Goal: Information Seeking & Learning: Learn about a topic

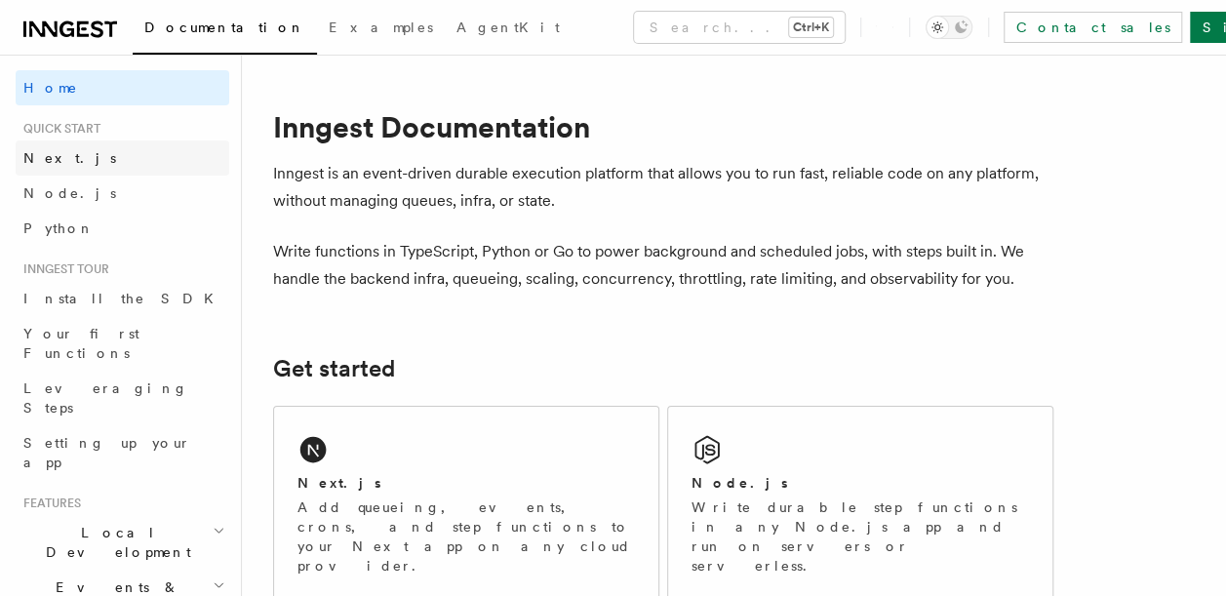
click at [64, 164] on span "Next.js" at bounding box center [69, 158] width 93 height 16
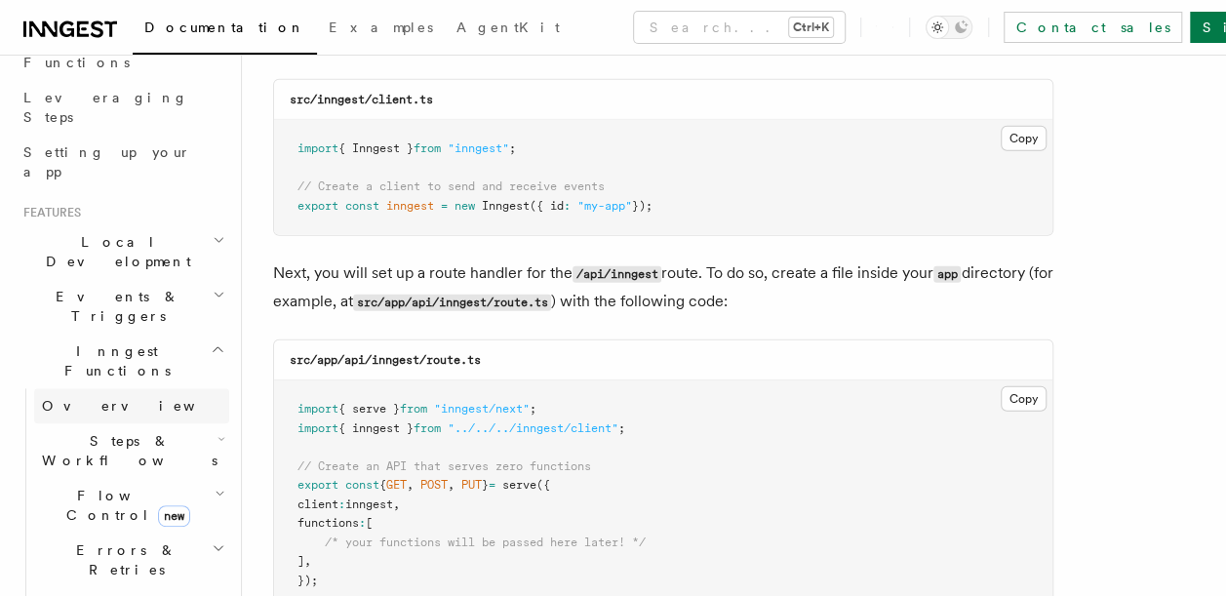
scroll to position [291, 0]
click at [219, 438] on icon "button" at bounding box center [221, 439] width 5 height 3
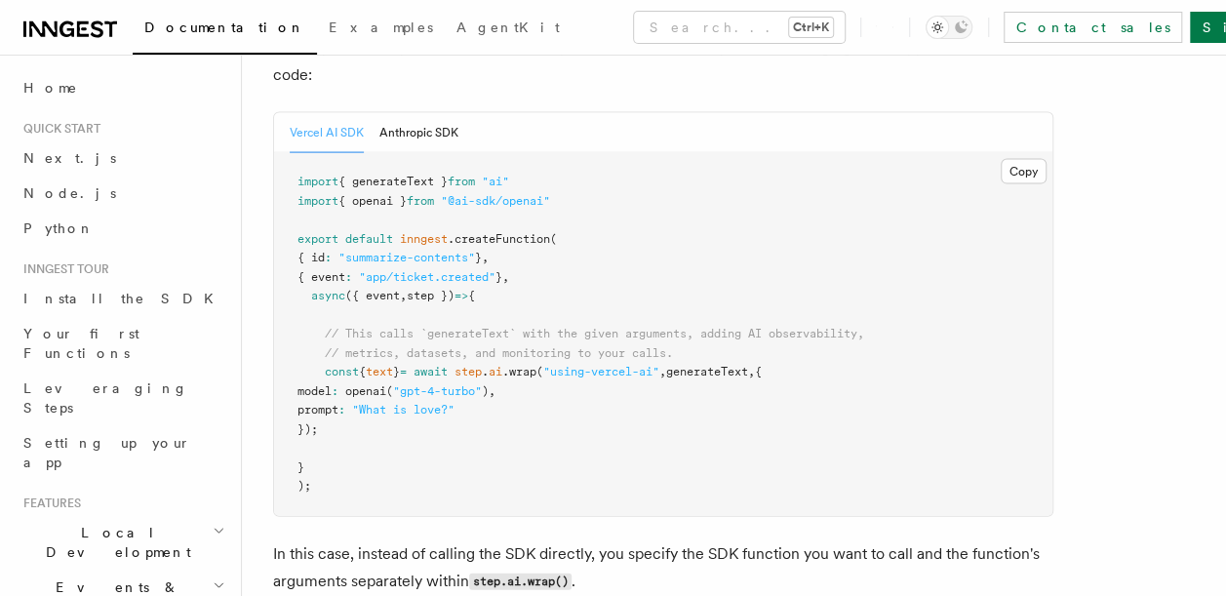
click at [137, 523] on span "Local Development" at bounding box center [114, 542] width 197 height 39
click at [89, 579] on span "Overview" at bounding box center [142, 587] width 201 height 16
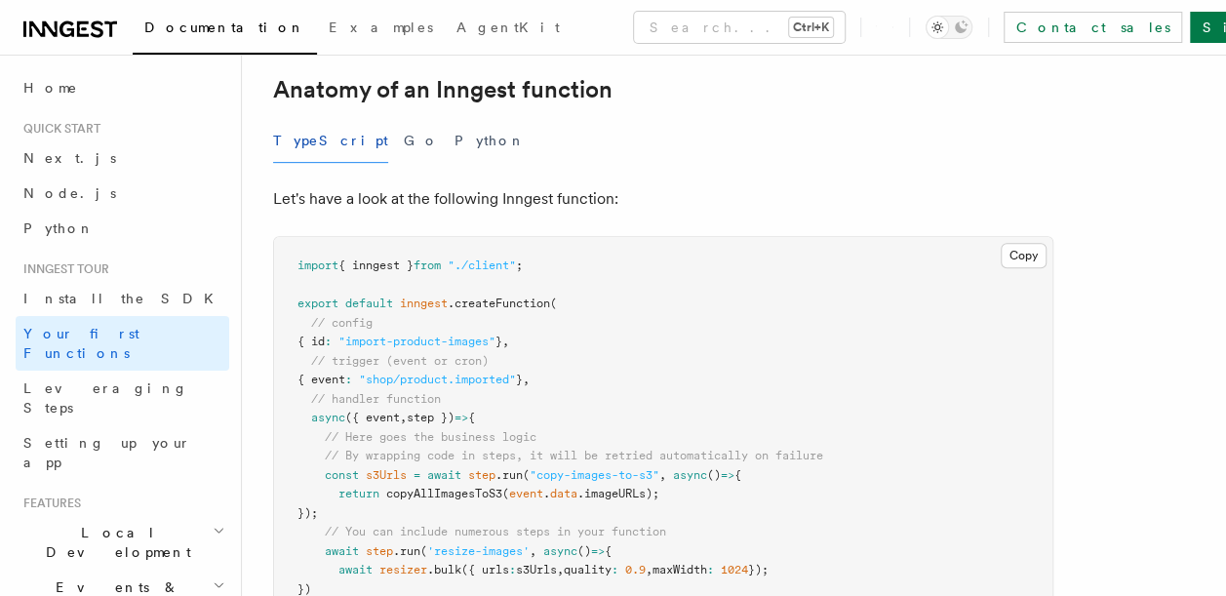
scroll to position [355, 0]
click at [1014, 241] on button "Copy Copied" at bounding box center [1024, 253] width 46 height 25
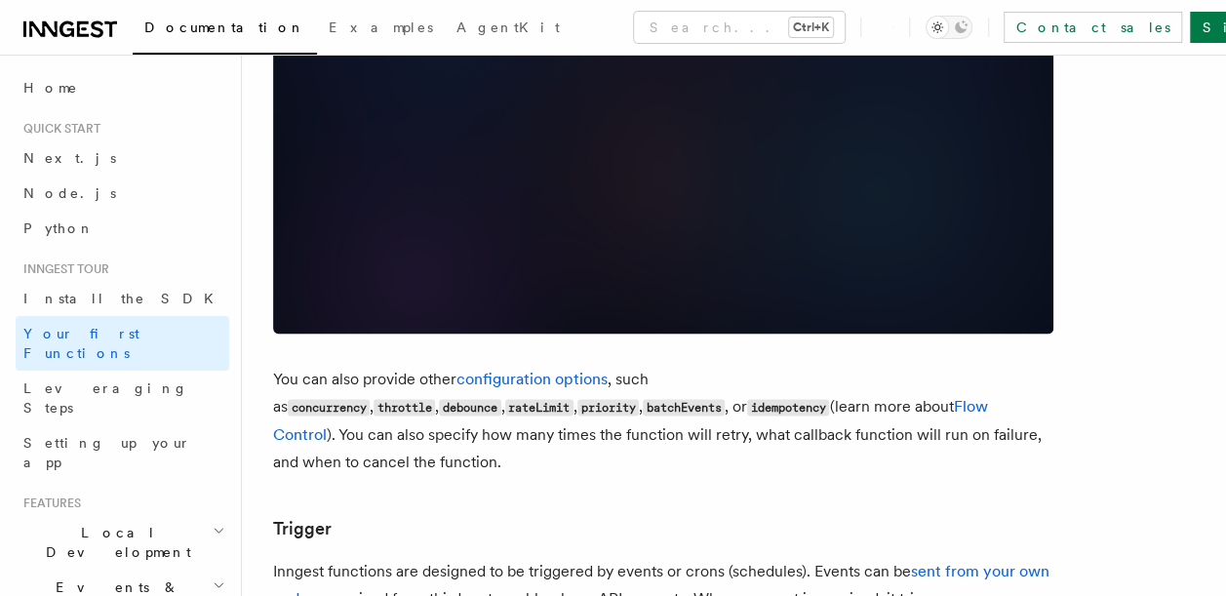
scroll to position [1672, 0]
